Goal: Task Accomplishment & Management: Use online tool/utility

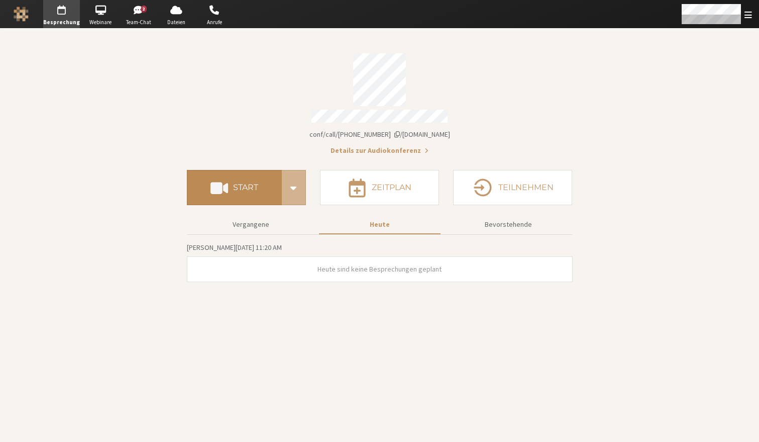
click at [253, 183] on h4 "Start" at bounding box center [245, 187] width 25 height 8
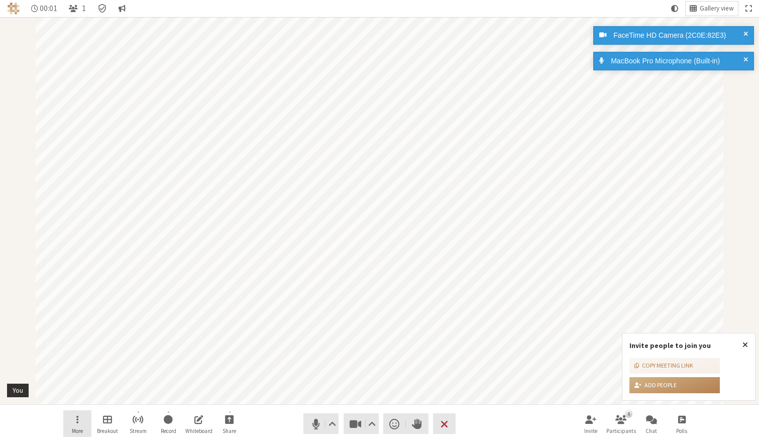
click at [77, 418] on span "Open menu" at bounding box center [77, 419] width 2 height 12
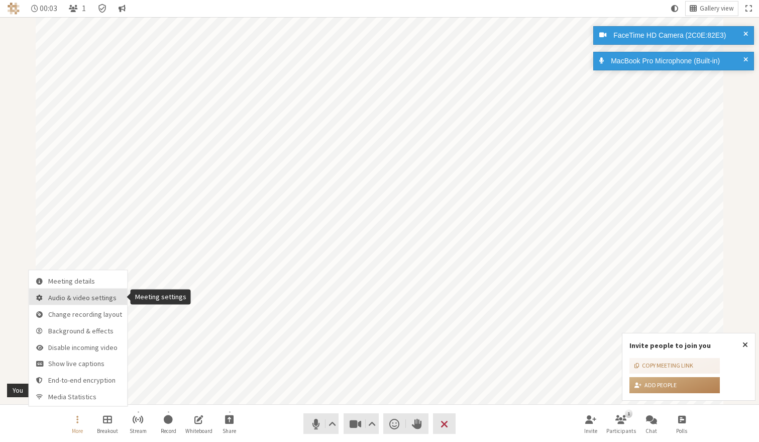
click at [70, 301] on span "Audio & video settings" at bounding box center [85, 298] width 74 height 8
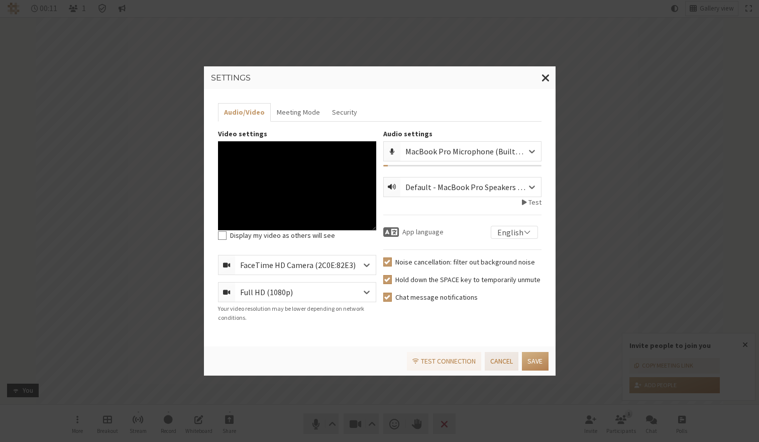
click at [500, 364] on button "Cancel" at bounding box center [502, 361] width 34 height 19
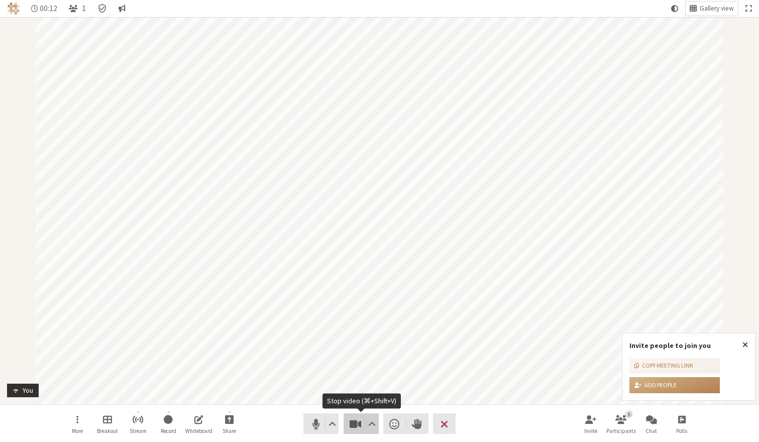
click at [351, 423] on span "Stop video (⌘+Shift+V)" at bounding box center [355, 424] width 14 height 14
click at [80, 419] on button "More" at bounding box center [77, 423] width 28 height 27
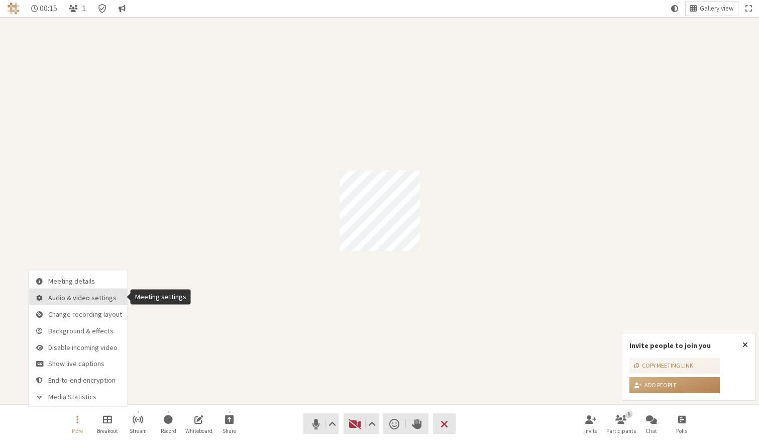
click at [69, 303] on button "Audio & video settings" at bounding box center [78, 296] width 99 height 17
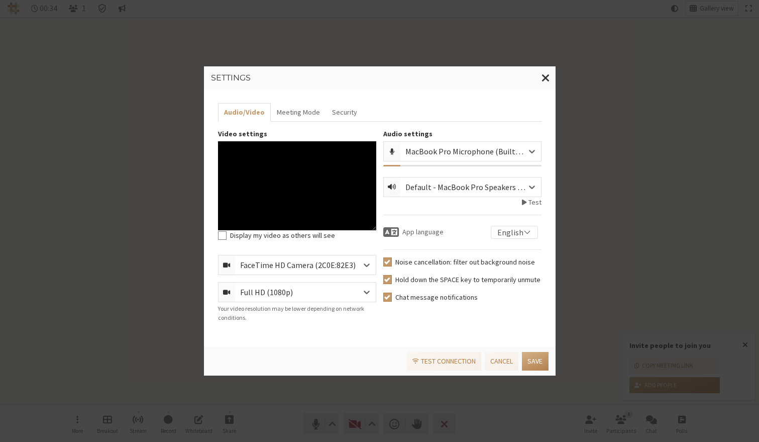
click at [427, 268] on div "Noise cancellation: filter out background noise Hold down the SPACE key to temp…" at bounding box center [462, 283] width 158 height 53
